Goal: Find specific page/section

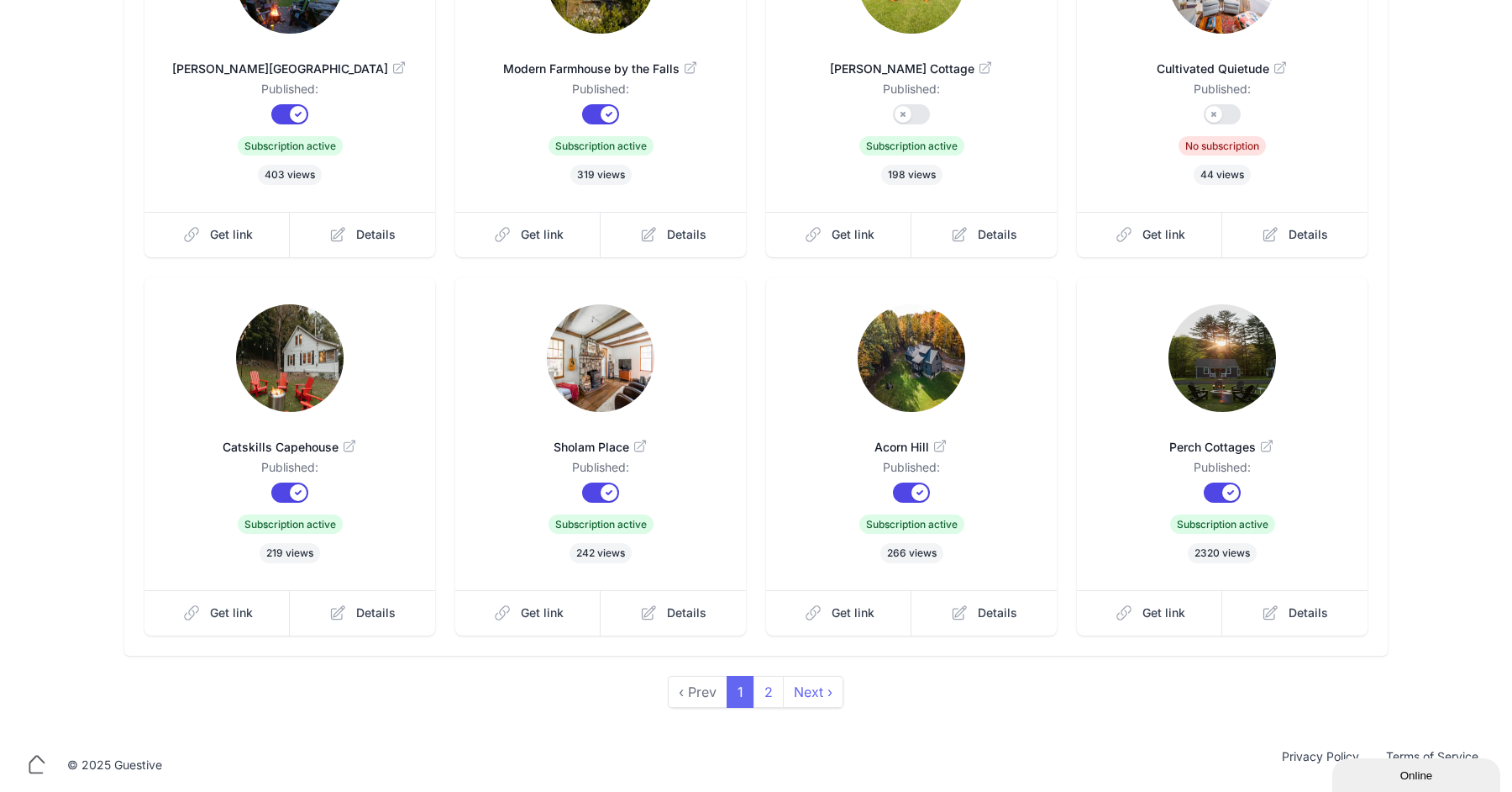
click at [1206, 333] on img at bounding box center [1222, 357] width 108 height 108
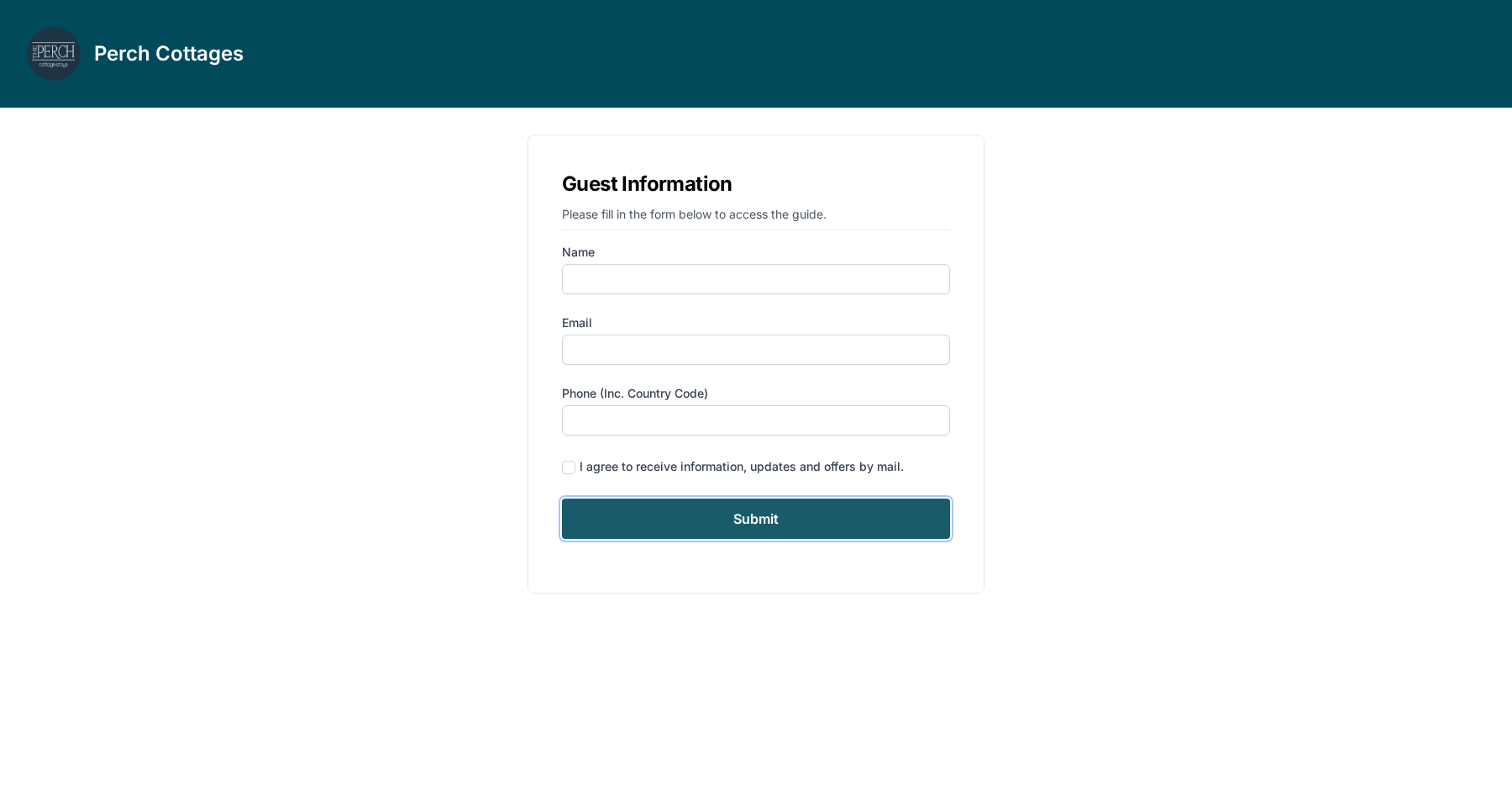
click at [707, 527] on input "Submit" at bounding box center [756, 518] width 388 height 41
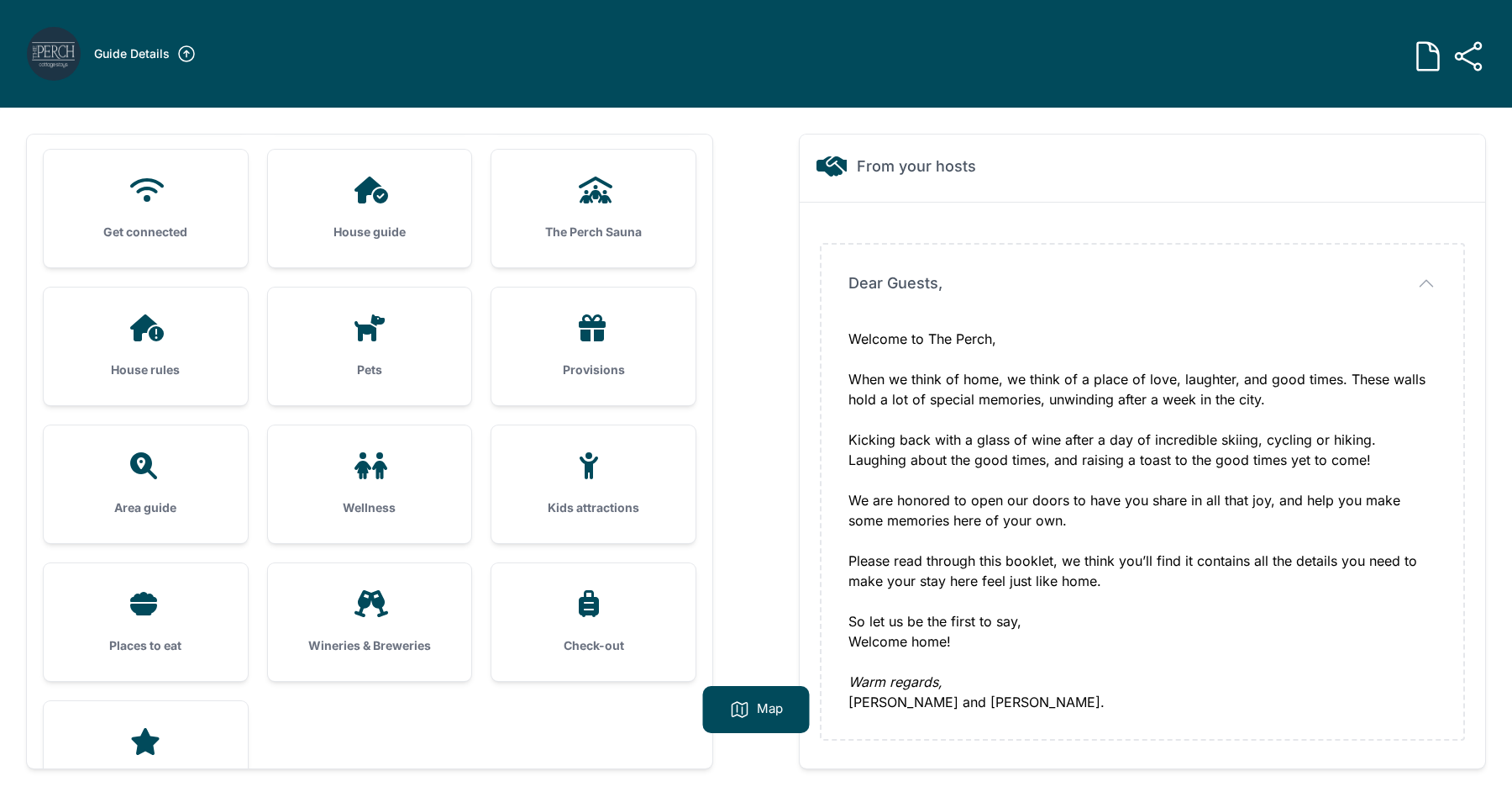
scroll to position [145, 0]
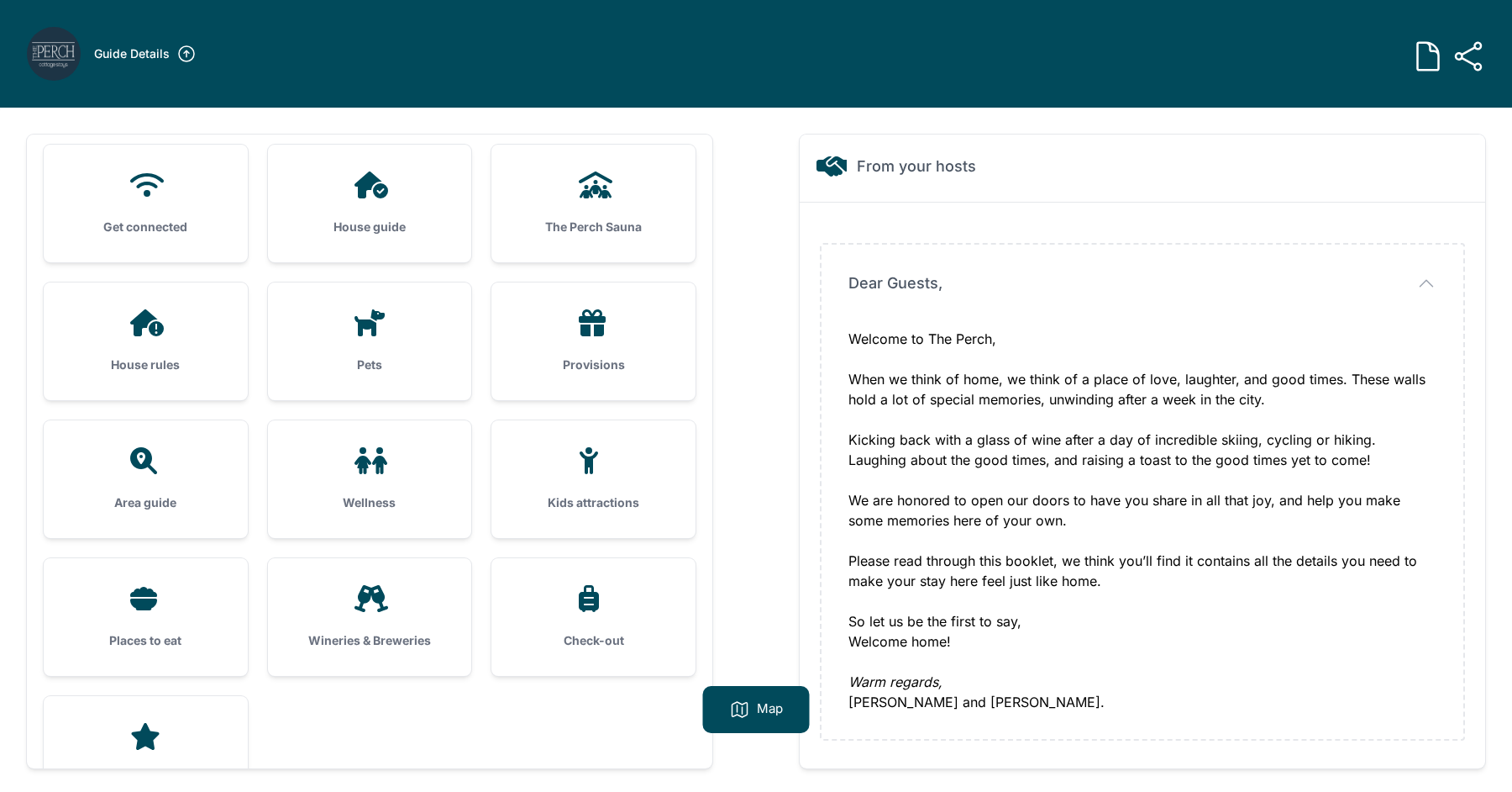
click at [159, 461] on icon at bounding box center [146, 461] width 41 height 27
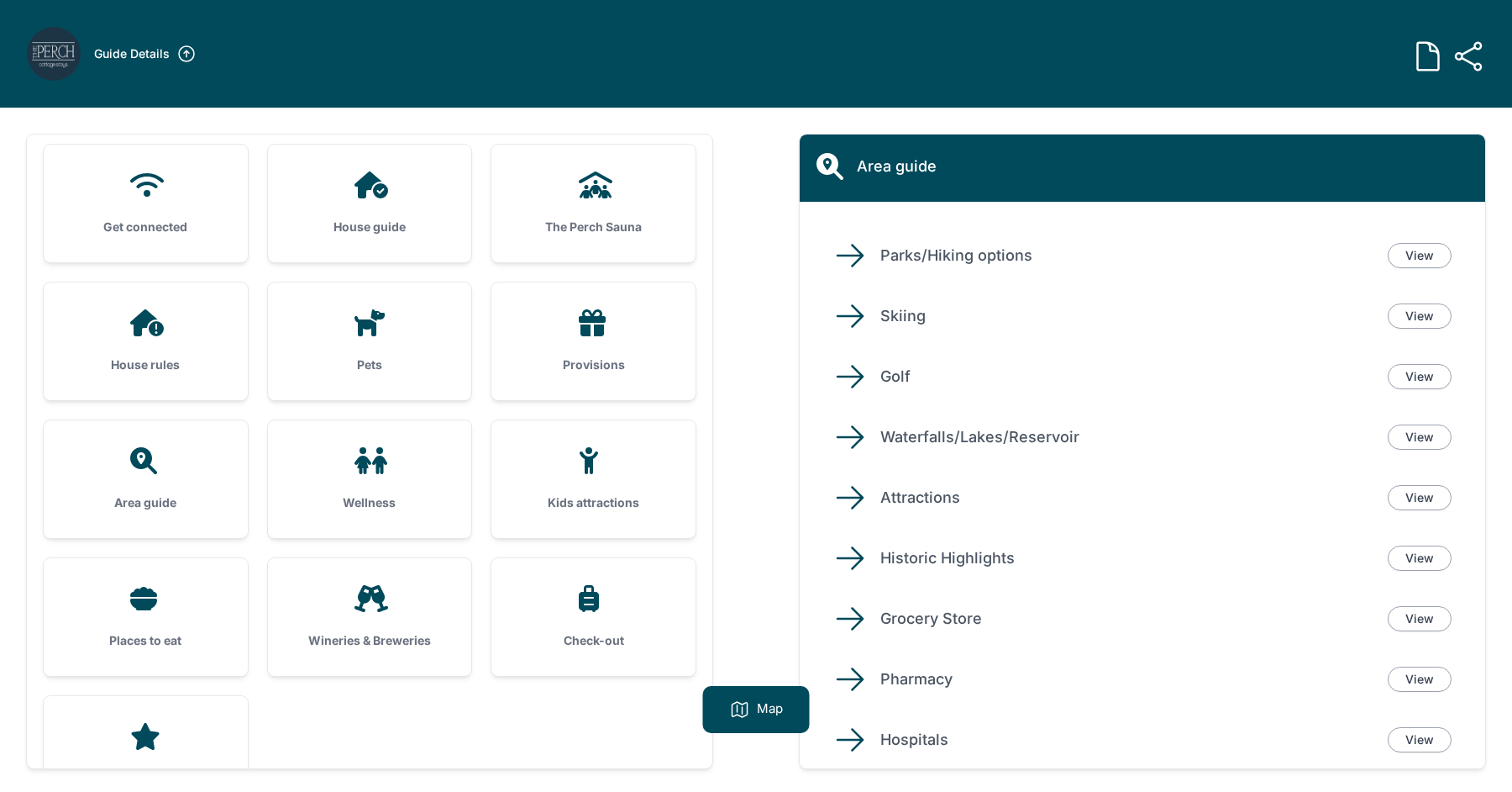
click at [170, 629] on div "Places to eat" at bounding box center [146, 616] width 204 height 117
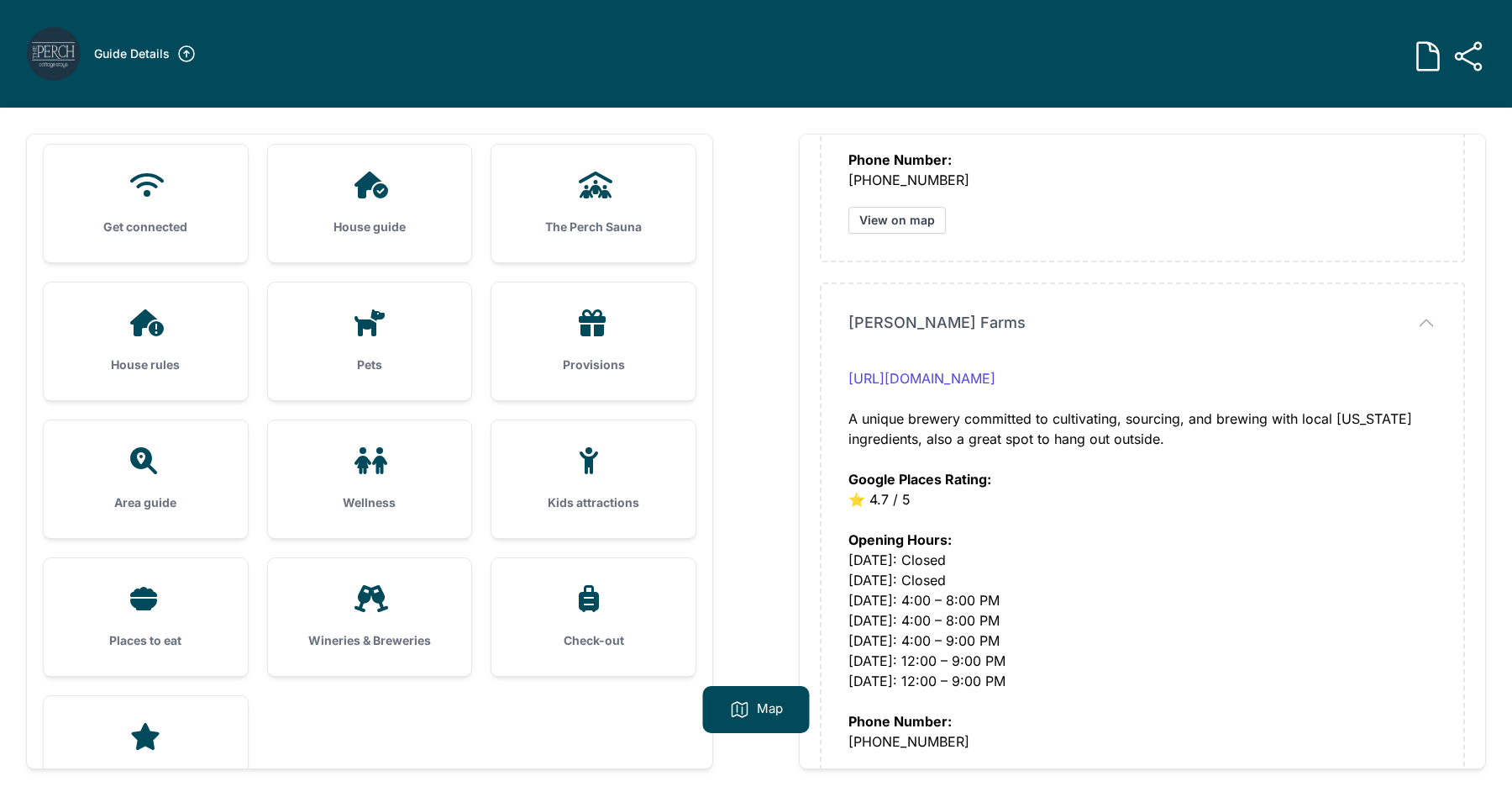
scroll to position [0, 0]
